Goal: Task Accomplishment & Management: Use online tool/utility

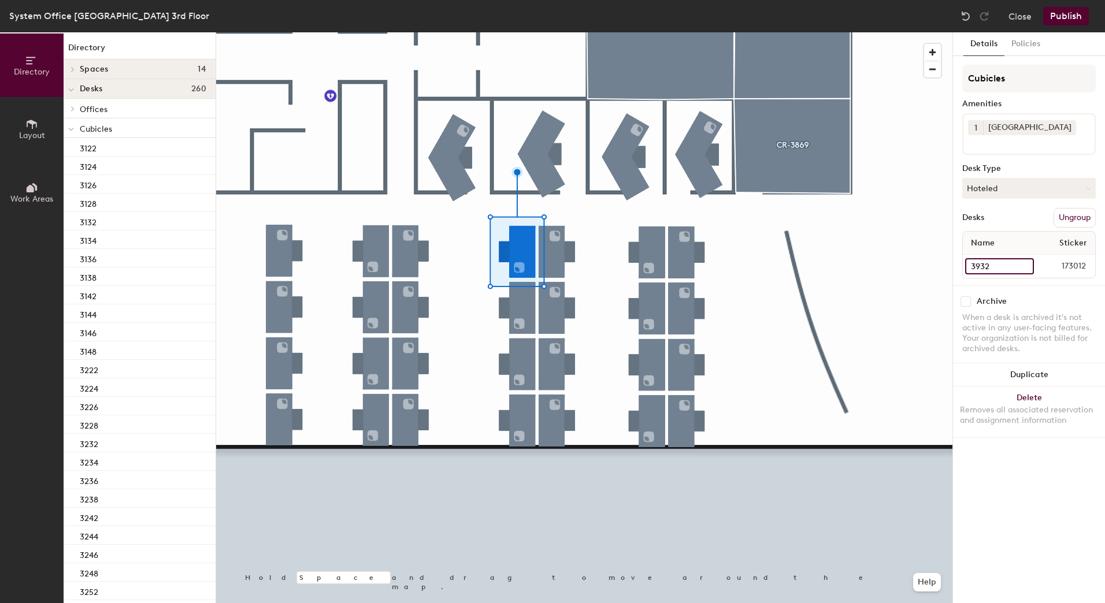
click at [993, 264] on input "3932" at bounding box center [999, 266] width 69 height 16
click at [979, 264] on input "3932" at bounding box center [999, 266] width 69 height 16
click at [978, 268] on input "3932" at bounding box center [999, 266] width 69 height 16
click at [980, 269] on input "3932" at bounding box center [999, 266] width 69 height 16
drag, startPoint x: 991, startPoint y: 270, endPoint x: 953, endPoint y: 268, distance: 38.8
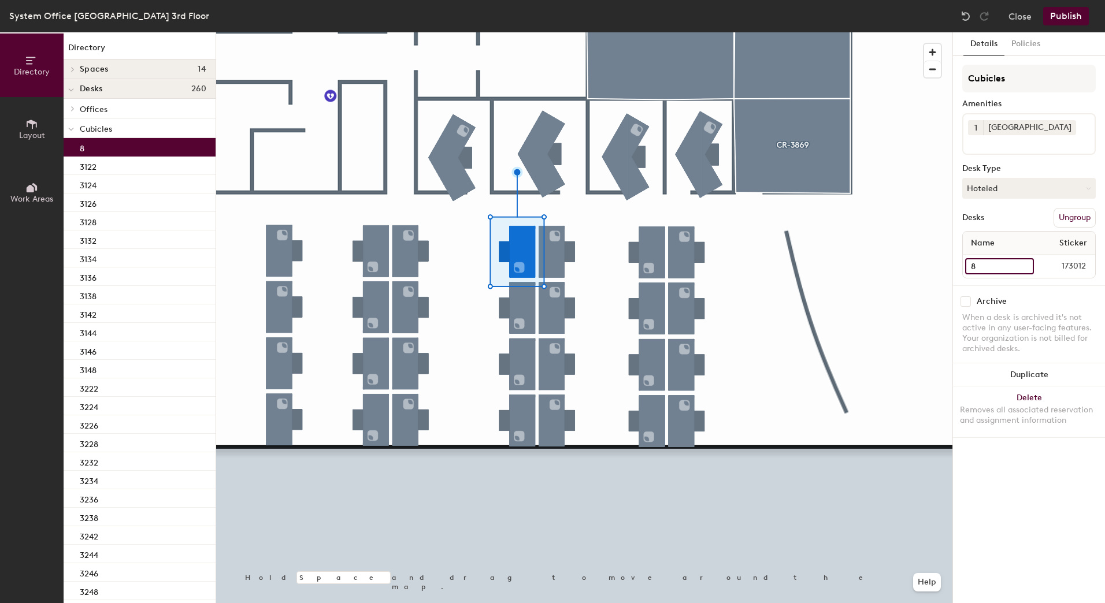
click at [953, 268] on div "Details Policies Cubicles Amenities 1 Docking Station Desk Type Hoteled Desks U…" at bounding box center [1029, 317] width 153 height 571
type input "3832"
click at [1052, 150] on div "1 Docking Station" at bounding box center [1029, 134] width 134 height 42
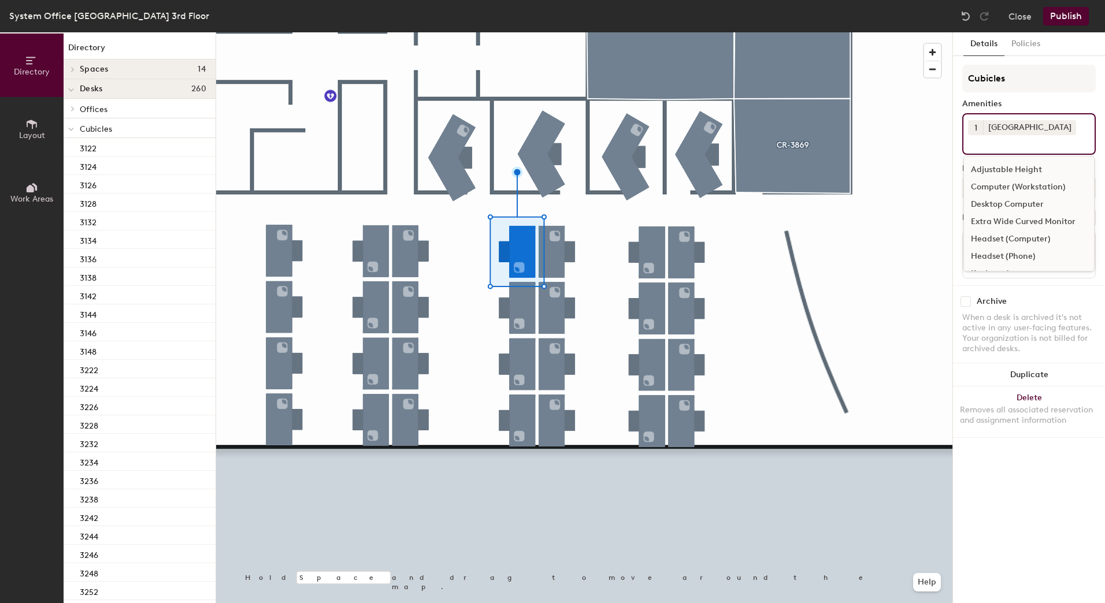
click at [967, 516] on div "Details Policies Cubicles Amenities 1 Docking Station Adjustable Height Compute…" at bounding box center [1029, 317] width 152 height 571
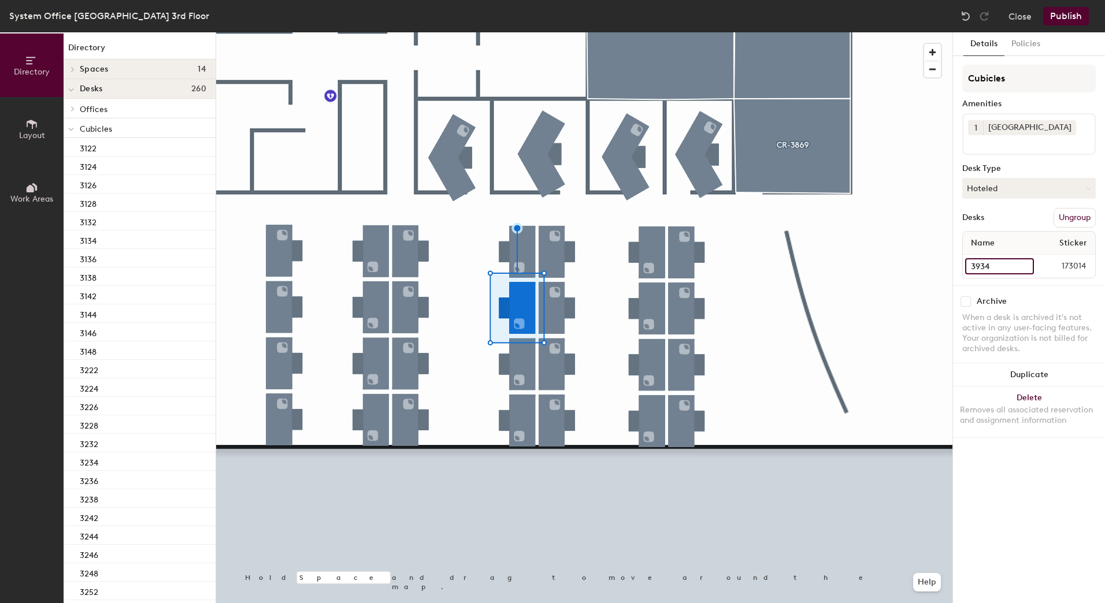
click at [990, 272] on input "3934" at bounding box center [999, 266] width 69 height 16
type input "3834"
click at [1040, 148] on input at bounding box center [1020, 142] width 104 height 14
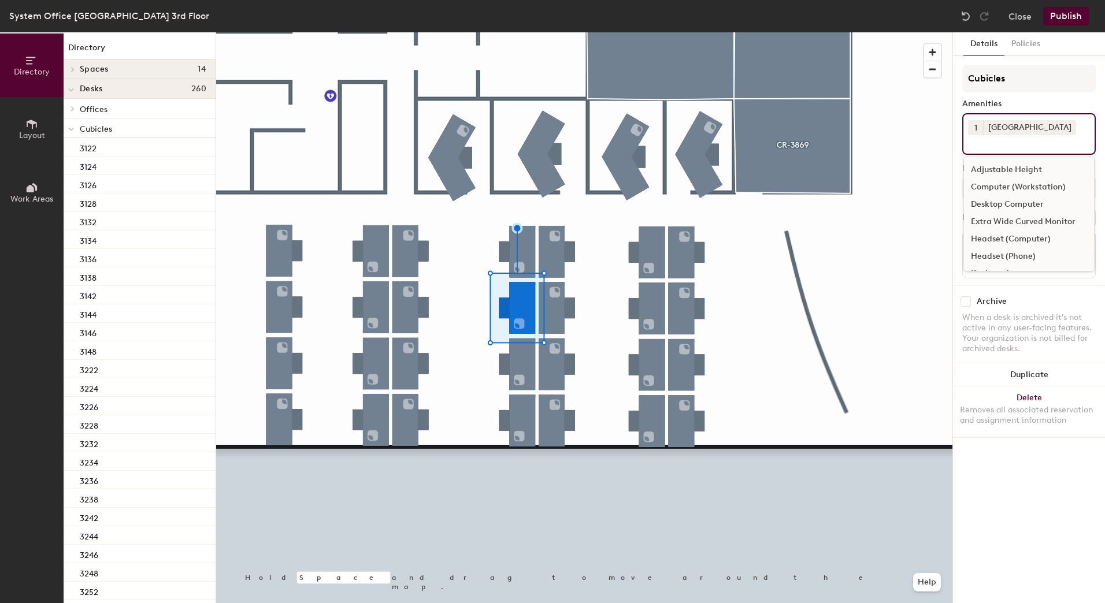
click at [1023, 476] on div "Details Policies Cubicles Amenities 1 Docking Station Adjustable Height Compute…" at bounding box center [1029, 317] width 152 height 571
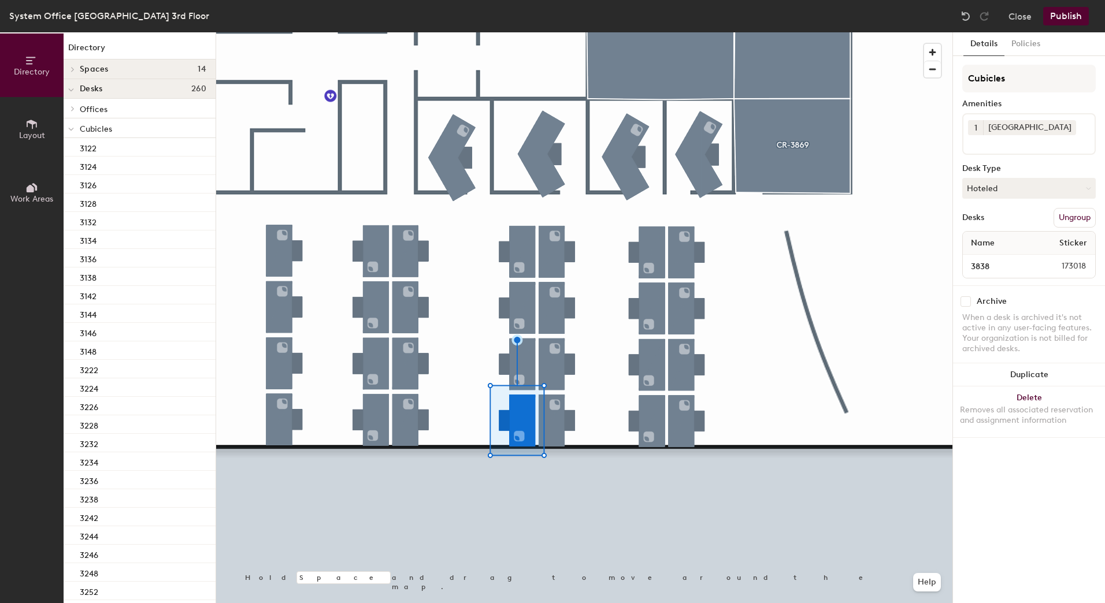
click at [1069, 13] on button "Publish" at bounding box center [1066, 16] width 46 height 18
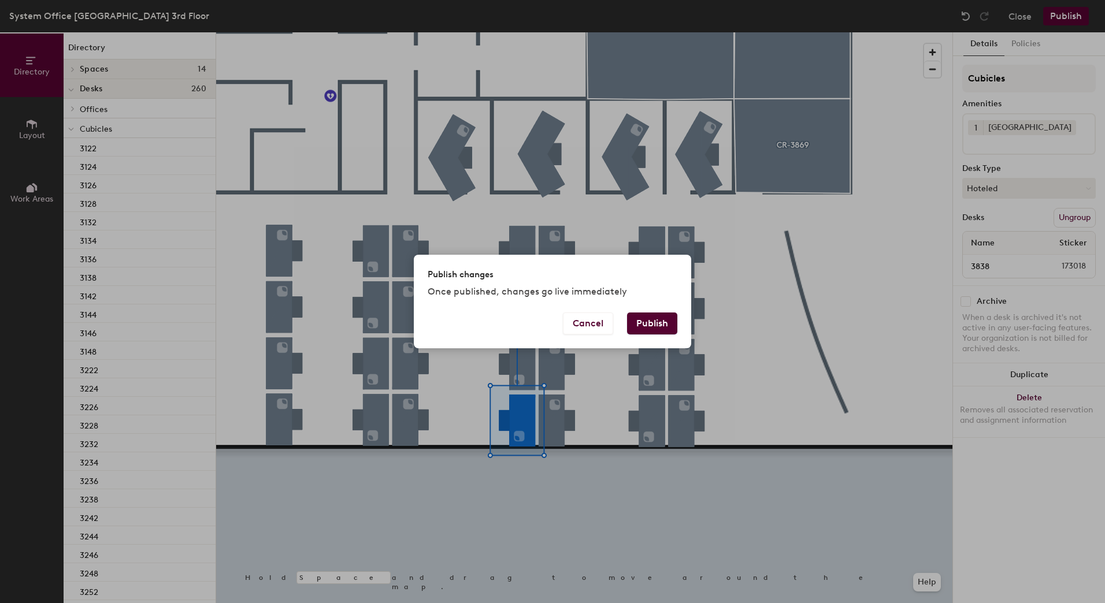
click at [663, 327] on button "Publish" at bounding box center [652, 324] width 50 height 22
